Goal: Information Seeking & Learning: Compare options

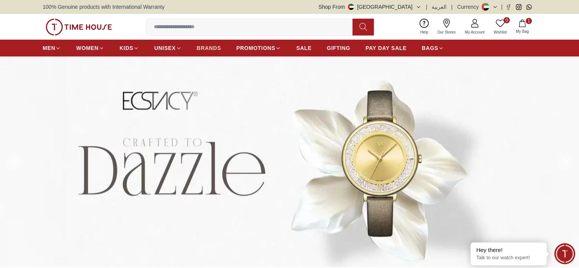
click at [215, 46] on span "BRANDS" at bounding box center [209, 48] width 24 height 8
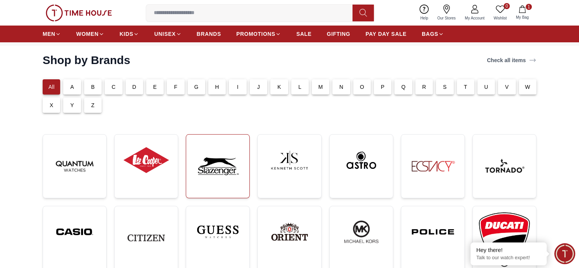
scroll to position [76, 0]
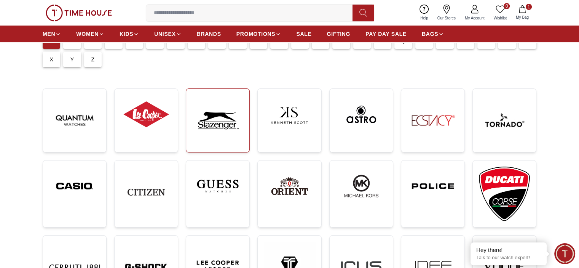
click at [219, 120] on img at bounding box center [217, 120] width 51 height 51
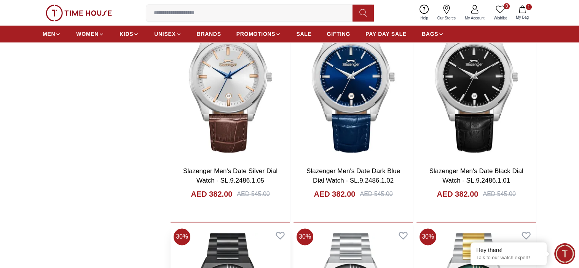
scroll to position [1104, 0]
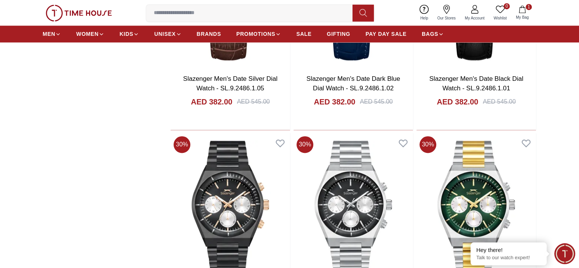
scroll to position [1066, 0]
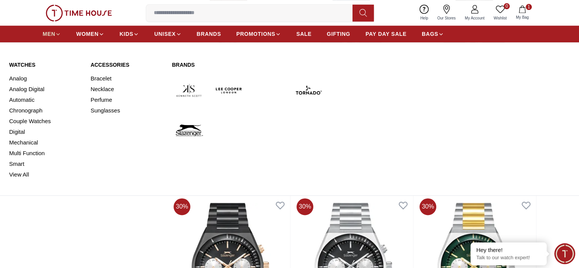
click at [54, 32] on span "MEN" at bounding box center [49, 34] width 13 height 8
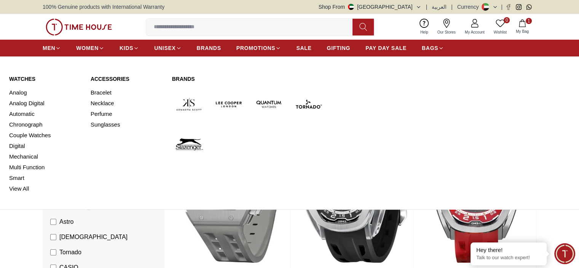
click at [187, 144] on img at bounding box center [189, 144] width 34 height 34
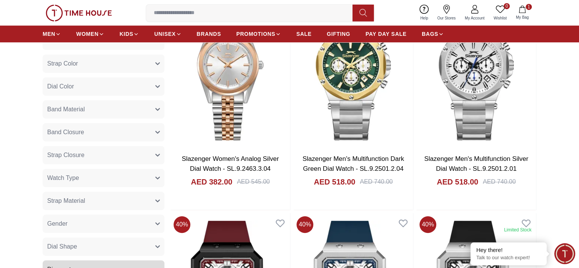
scroll to position [457, 0]
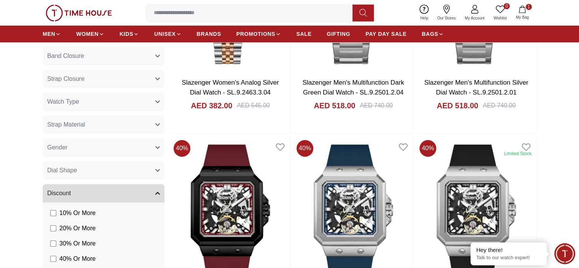
click at [158, 147] on icon "button" at bounding box center [157, 147] width 5 height 5
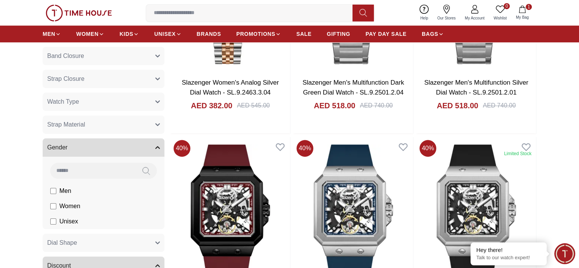
click at [0, 0] on label "Men" at bounding box center [0, 0] width 0 height 0
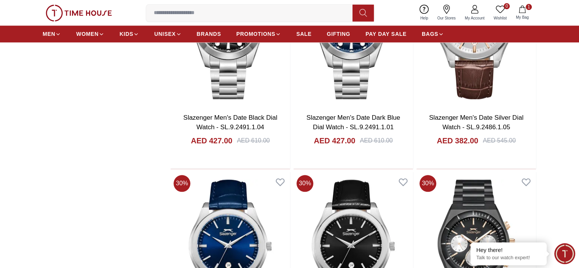
scroll to position [913, 0]
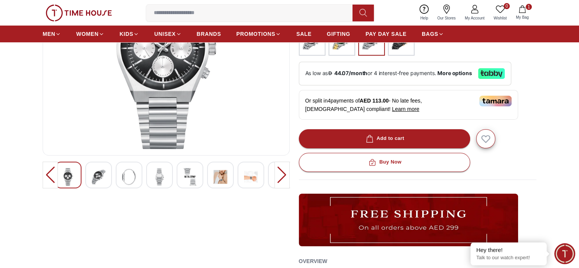
scroll to position [114, 0]
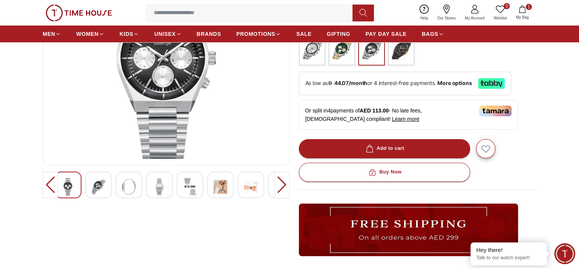
click at [158, 186] on img at bounding box center [160, 187] width 14 height 18
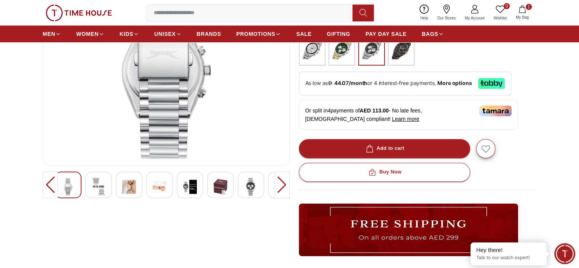
click at [103, 190] on img at bounding box center [99, 187] width 14 height 18
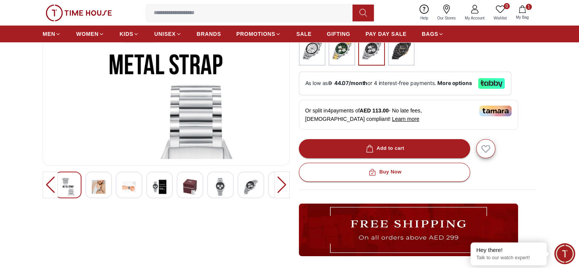
click at [101, 190] on img at bounding box center [99, 187] width 14 height 18
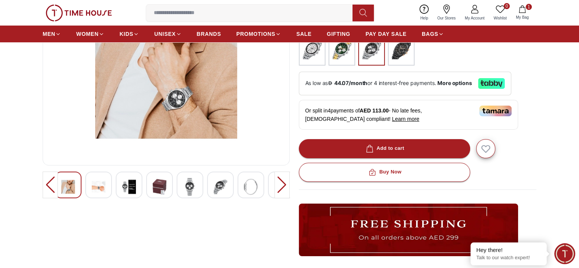
click at [214, 187] on img at bounding box center [221, 187] width 14 height 18
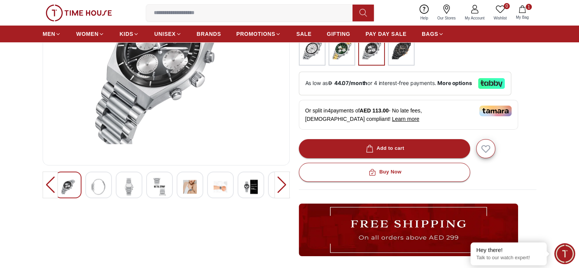
click at [192, 187] on img at bounding box center [190, 187] width 14 height 18
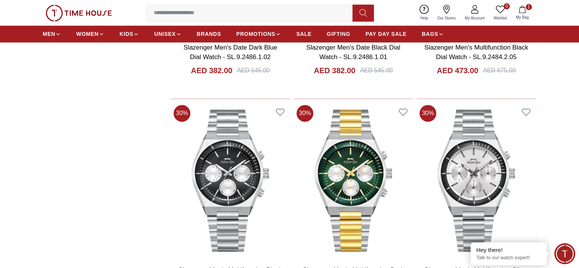
scroll to position [1064, 0]
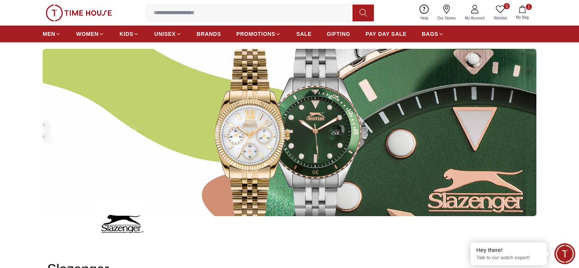
scroll to position [151, 0]
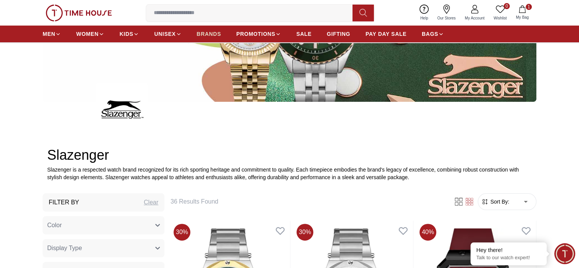
click at [201, 29] on link "BRANDS" at bounding box center [209, 34] width 24 height 14
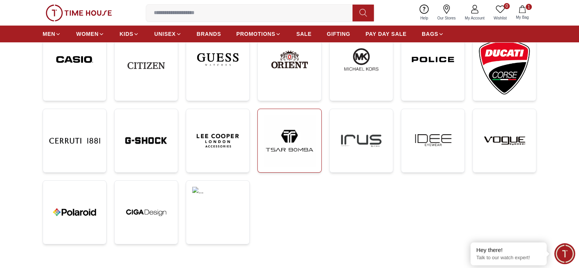
scroll to position [152, 0]
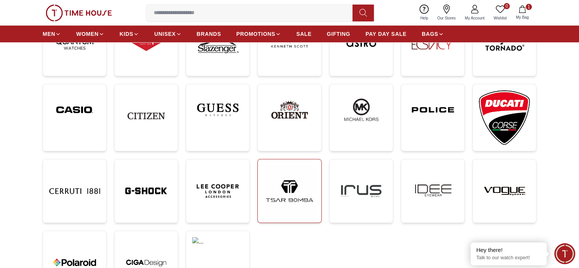
click at [291, 114] on img at bounding box center [289, 109] width 51 height 39
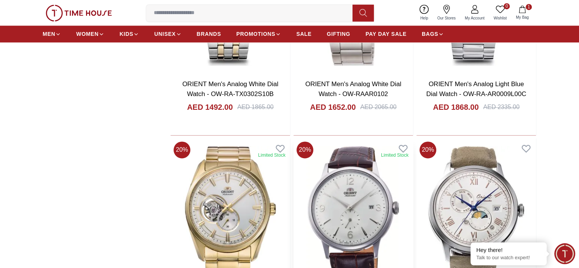
scroll to position [1066, 0]
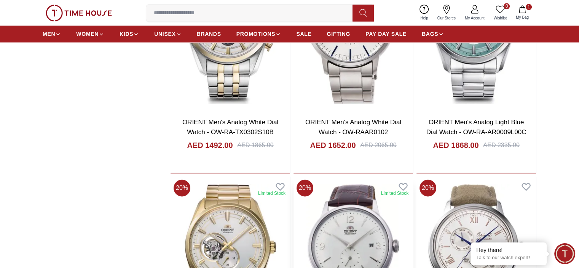
scroll to position [1218, 0]
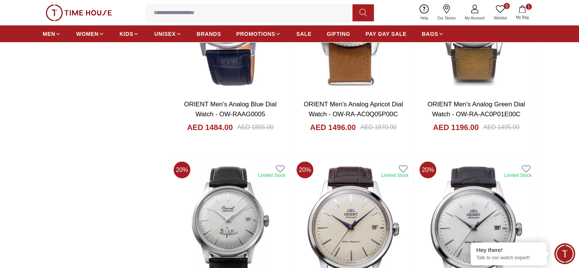
scroll to position [1751, 0]
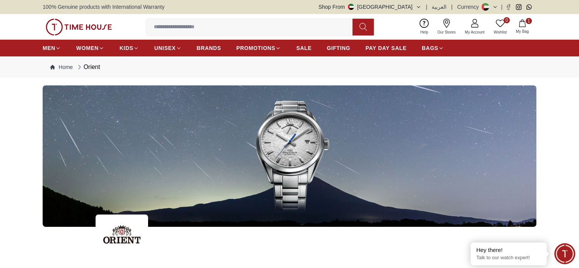
scroll to position [1066, 0]
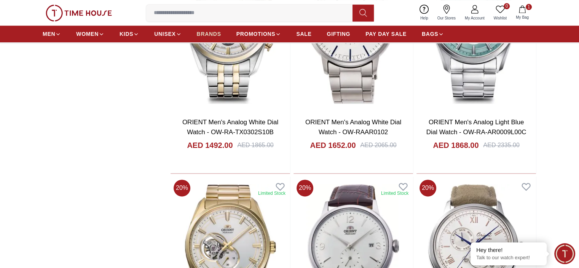
click at [205, 31] on span "BRANDS" at bounding box center [209, 34] width 24 height 8
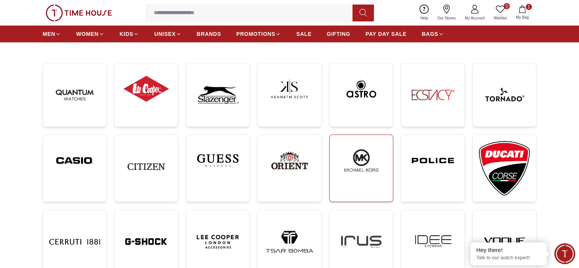
scroll to position [114, 0]
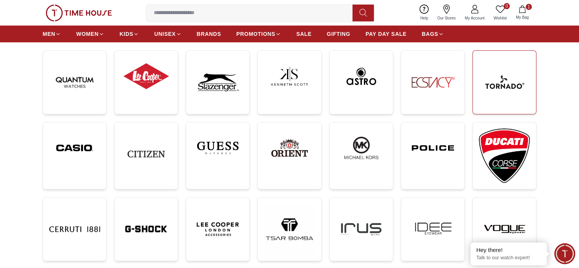
click at [499, 80] on img at bounding box center [504, 82] width 51 height 51
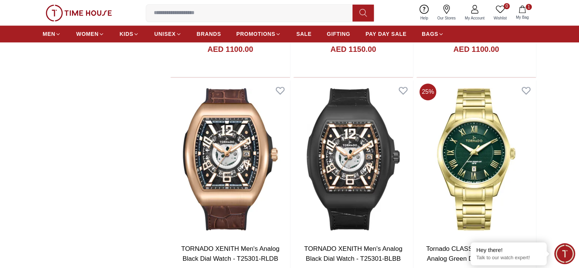
scroll to position [723, 0]
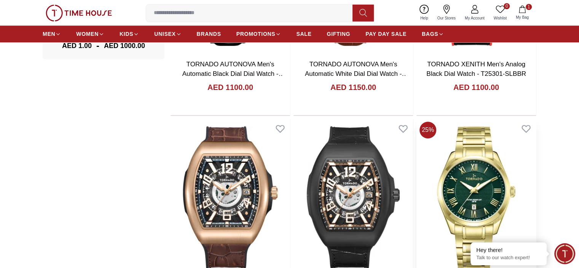
click at [416, 118] on img at bounding box center [476, 196] width 120 height 157
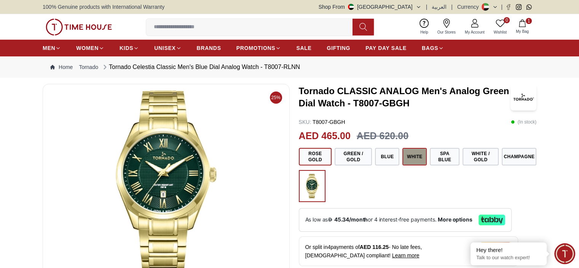
click at [411, 153] on button "White" at bounding box center [414, 157] width 24 height 18
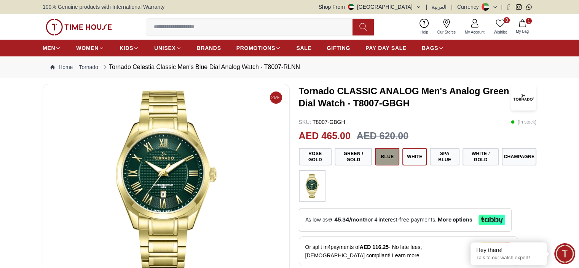
click at [384, 159] on button "Blue" at bounding box center [387, 157] width 24 height 18
click at [315, 160] on button "Rose Gold" at bounding box center [315, 157] width 33 height 18
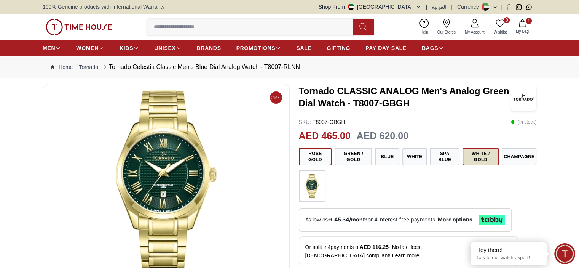
click at [484, 156] on button "White / Gold" at bounding box center [480, 157] width 36 height 18
click at [319, 155] on button "Rose Gold" at bounding box center [315, 157] width 33 height 18
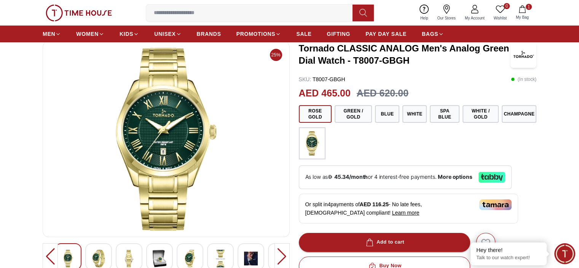
scroll to position [38, 0]
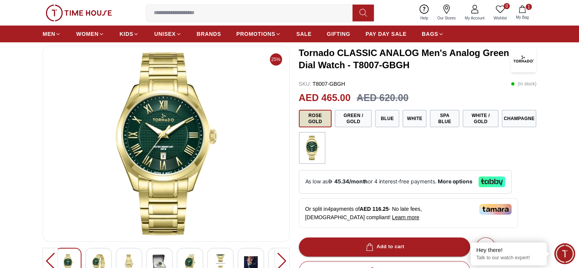
click at [314, 115] on button "Rose Gold" at bounding box center [315, 119] width 33 height 18
click at [314, 147] on img at bounding box center [312, 147] width 19 height 24
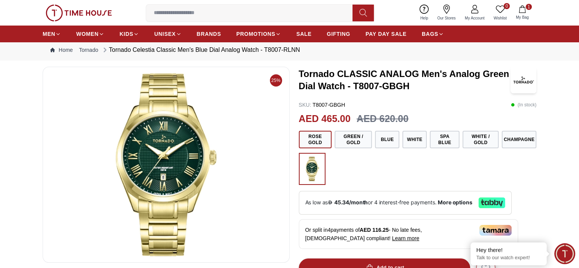
scroll to position [0, 0]
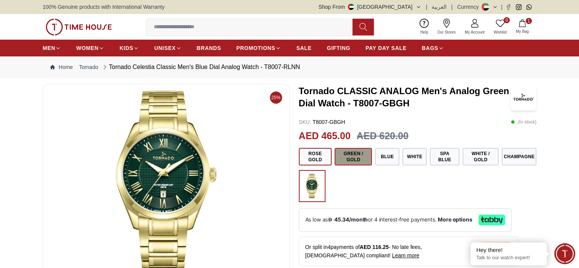
click at [359, 156] on button "Green / Gold" at bounding box center [353, 157] width 37 height 18
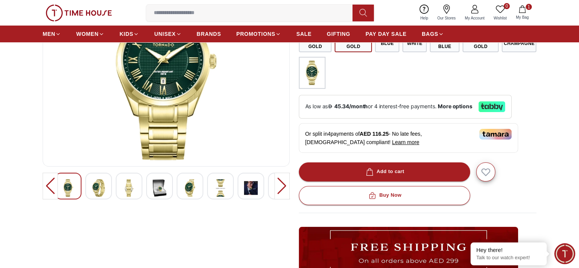
scroll to position [114, 0]
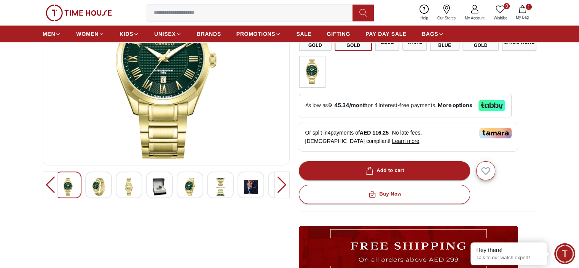
click at [189, 189] on img at bounding box center [190, 187] width 14 height 18
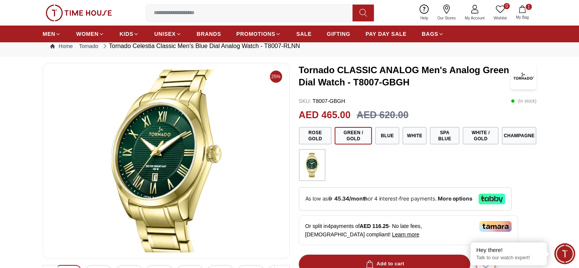
scroll to position [0, 0]
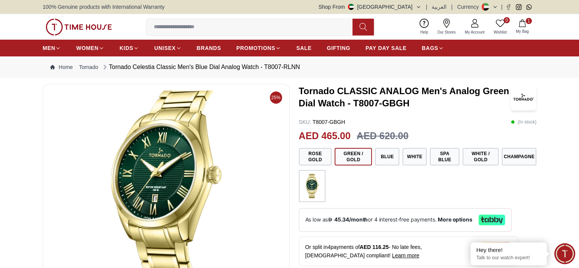
scroll to position [723, 0]
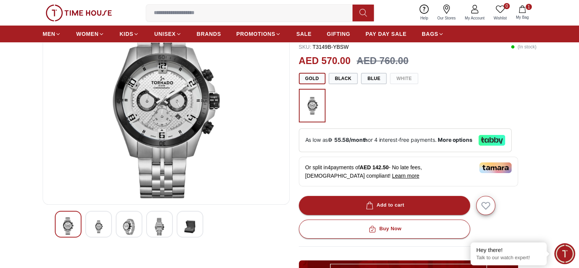
scroll to position [76, 0]
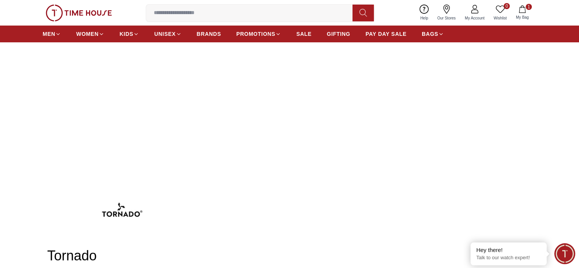
scroll to position [723, 0]
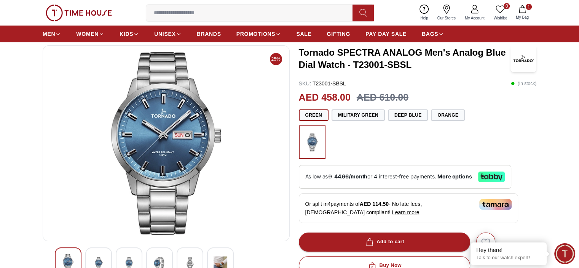
scroll to position [38, 0]
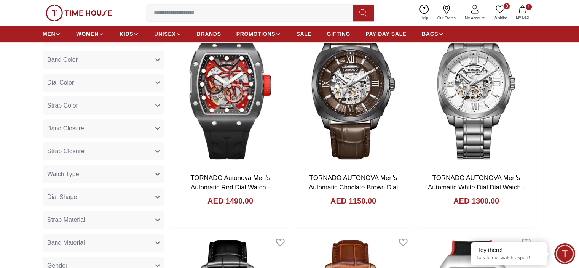
scroll to position [304, 0]
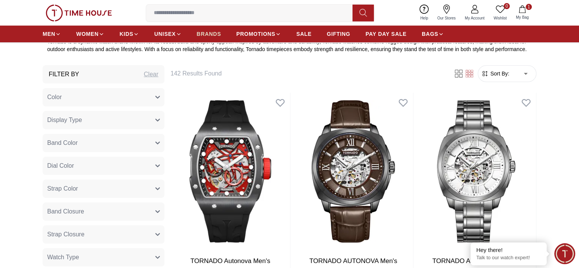
click at [208, 35] on span "BRANDS" at bounding box center [209, 34] width 24 height 8
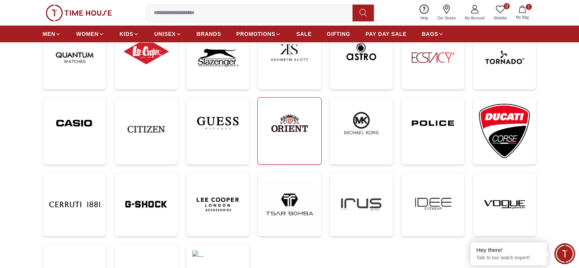
scroll to position [152, 0]
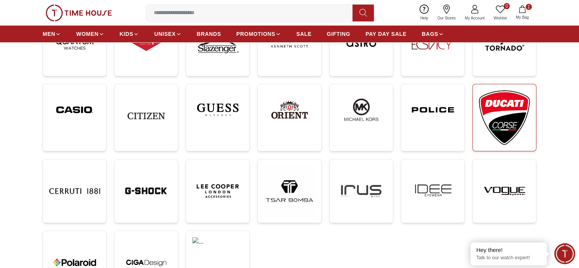
click at [502, 103] on img at bounding box center [504, 117] width 51 height 54
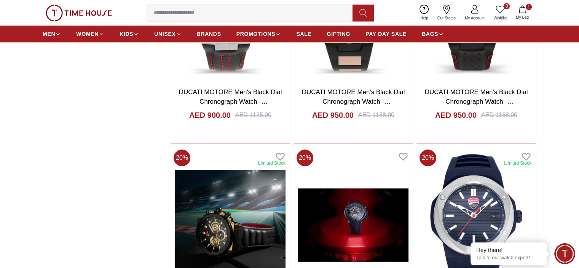
scroll to position [533, 0]
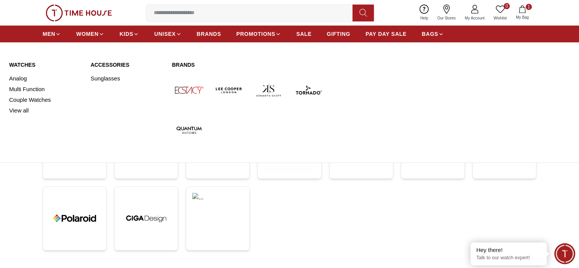
scroll to position [152, 0]
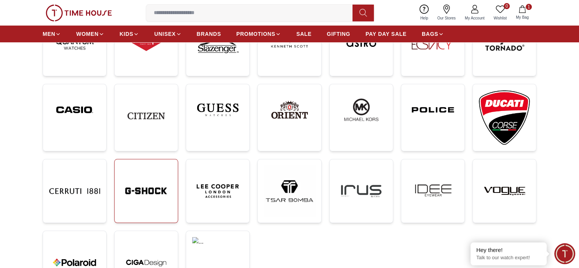
click at [142, 185] on img at bounding box center [146, 190] width 51 height 51
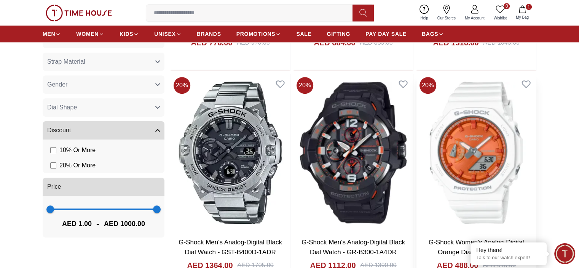
scroll to position [723, 0]
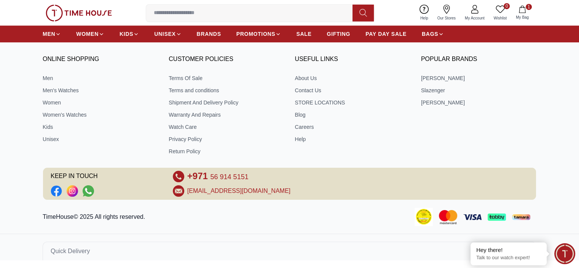
scroll to position [152, 0]
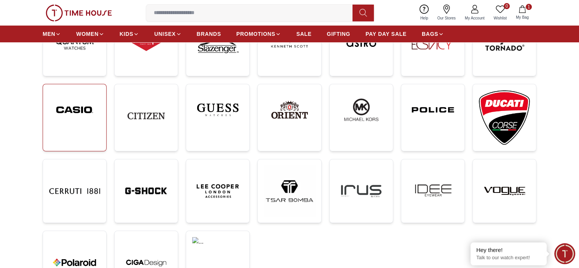
click at [83, 94] on img at bounding box center [74, 109] width 51 height 39
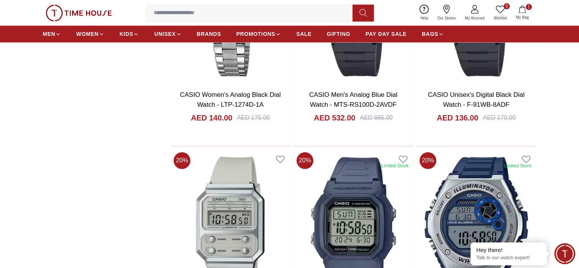
scroll to position [913, 0]
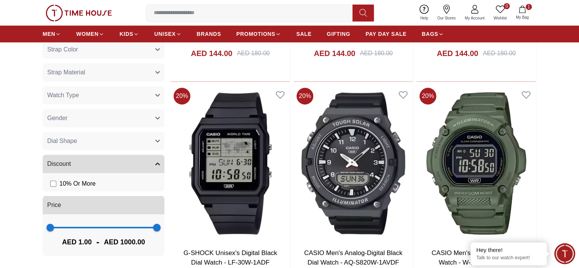
scroll to position [591, 0]
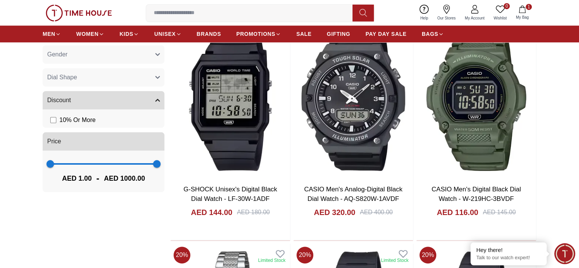
click at [139, 55] on button "Gender" at bounding box center [104, 54] width 122 height 18
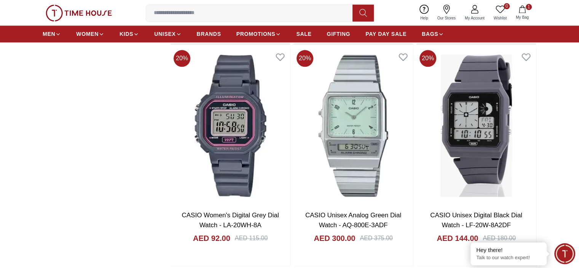
scroll to position [1124, 0]
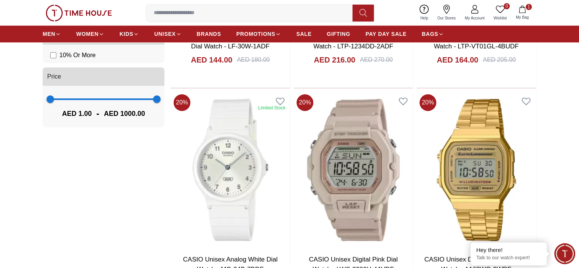
scroll to position [743, 0]
